Goal: Check status

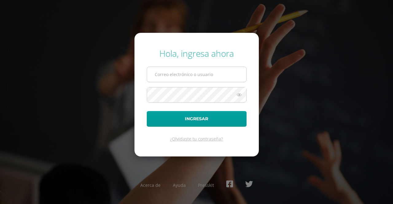
click at [205, 77] on input "text" at bounding box center [196, 74] width 99 height 15
type input "[EMAIL_ADDRESS][DOMAIN_NAME]"
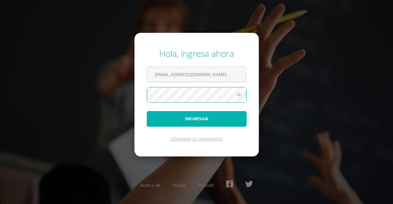
click at [206, 118] on button "Ingresar" at bounding box center [197, 119] width 100 height 16
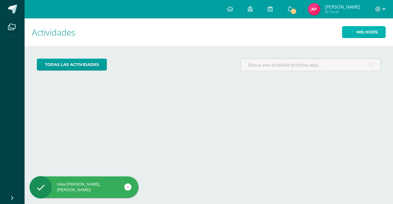
click at [368, 33] on span "Mis hijos" at bounding box center [366, 31] width 21 height 11
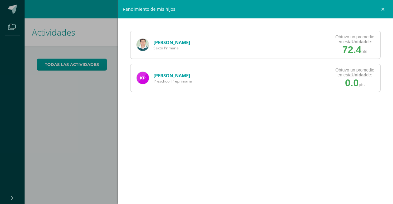
click at [173, 41] on link "Andrés Portillo" at bounding box center [171, 42] width 37 height 6
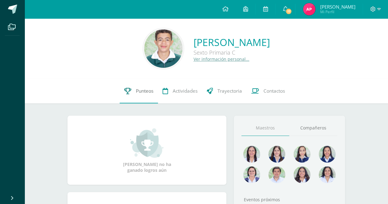
click at [139, 91] on span "Punteos" at bounding box center [144, 91] width 17 height 6
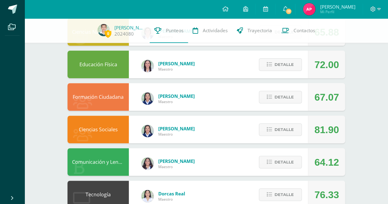
scroll to position [92, 0]
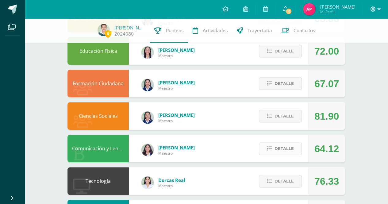
click at [268, 150] on icon at bounding box center [269, 148] width 5 height 5
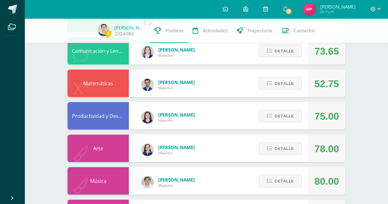
scroll to position [583, 0]
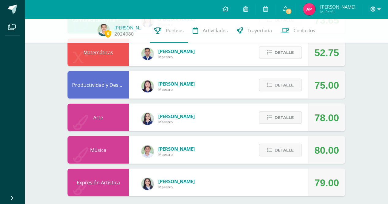
click at [274, 53] on button "Detalle" at bounding box center [280, 52] width 43 height 13
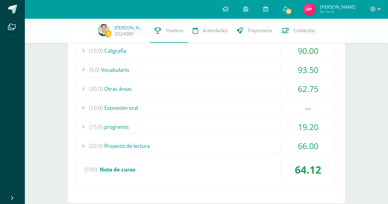
scroll to position [281, 0]
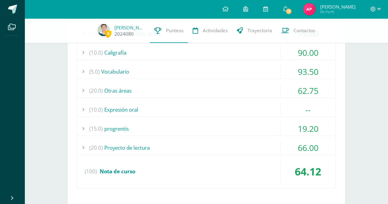
click at [122, 29] on link "[PERSON_NAME]" at bounding box center [129, 28] width 31 height 6
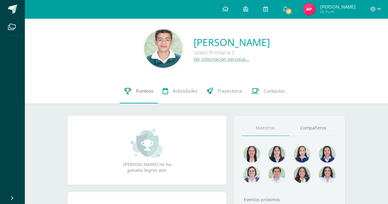
click at [146, 89] on span "Punteos" at bounding box center [144, 91] width 17 height 6
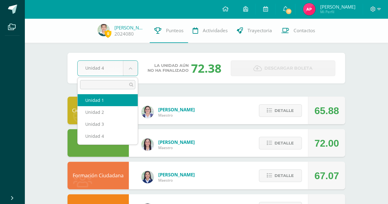
select select "Unidad 1"
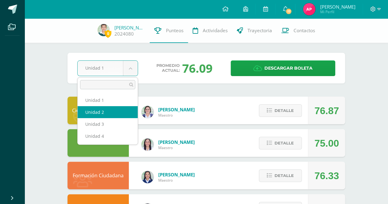
select select "Unidad 2"
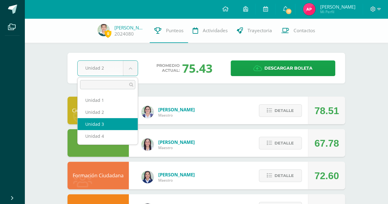
select select "Unidad 3"
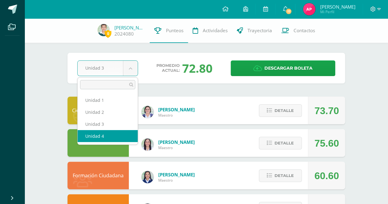
select select "Unidad 4"
